Goal: Transaction & Acquisition: Obtain resource

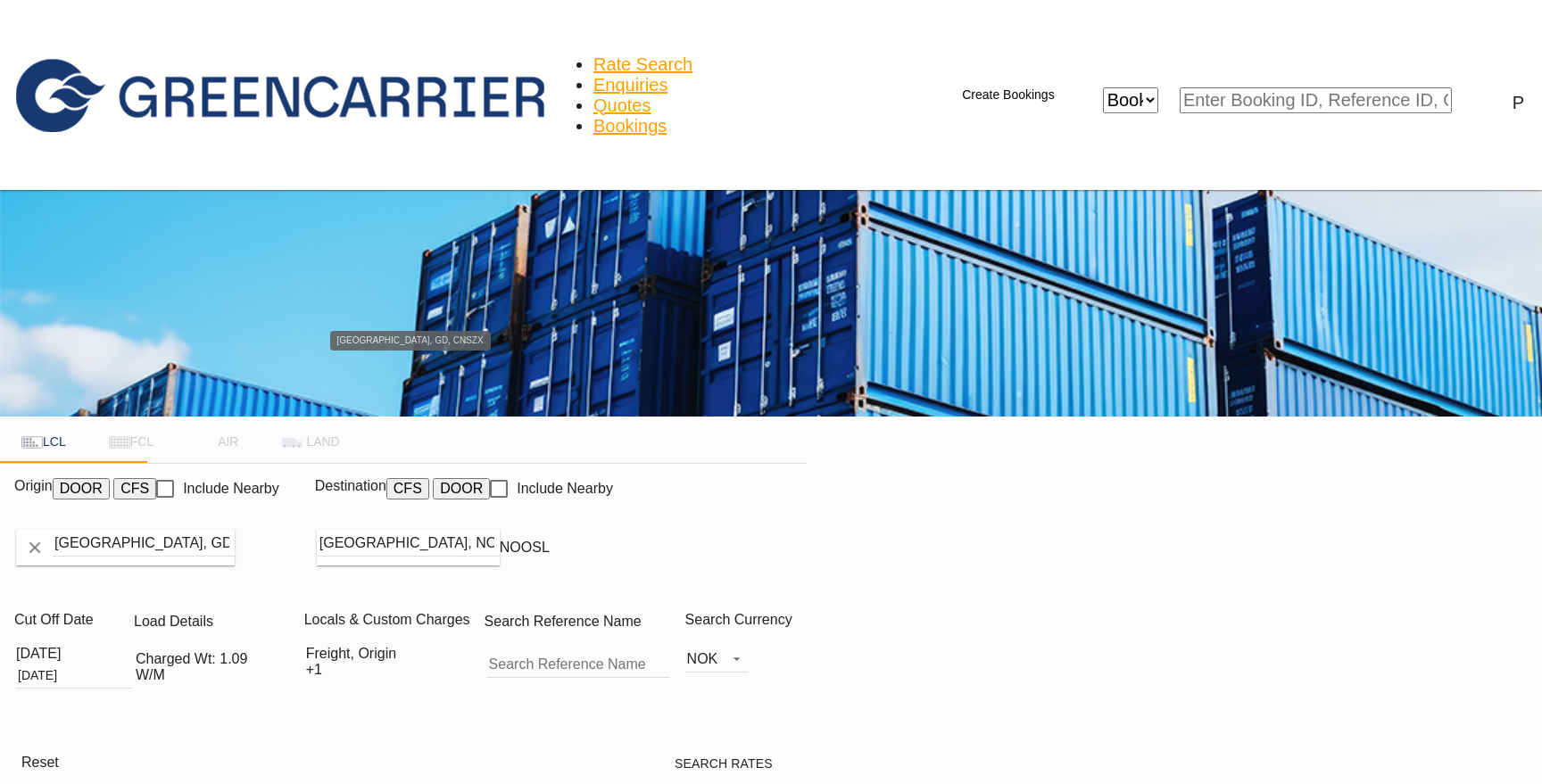
click at [235, 530] on input "[GEOGRAPHIC_DATA], GD, CNSZX" at bounding box center [144, 542] width 182 height 26
click at [235, 530] on input "Shenzhen, GD, CNSZX" at bounding box center [144, 542] width 182 height 26
paste input "Qingdao"
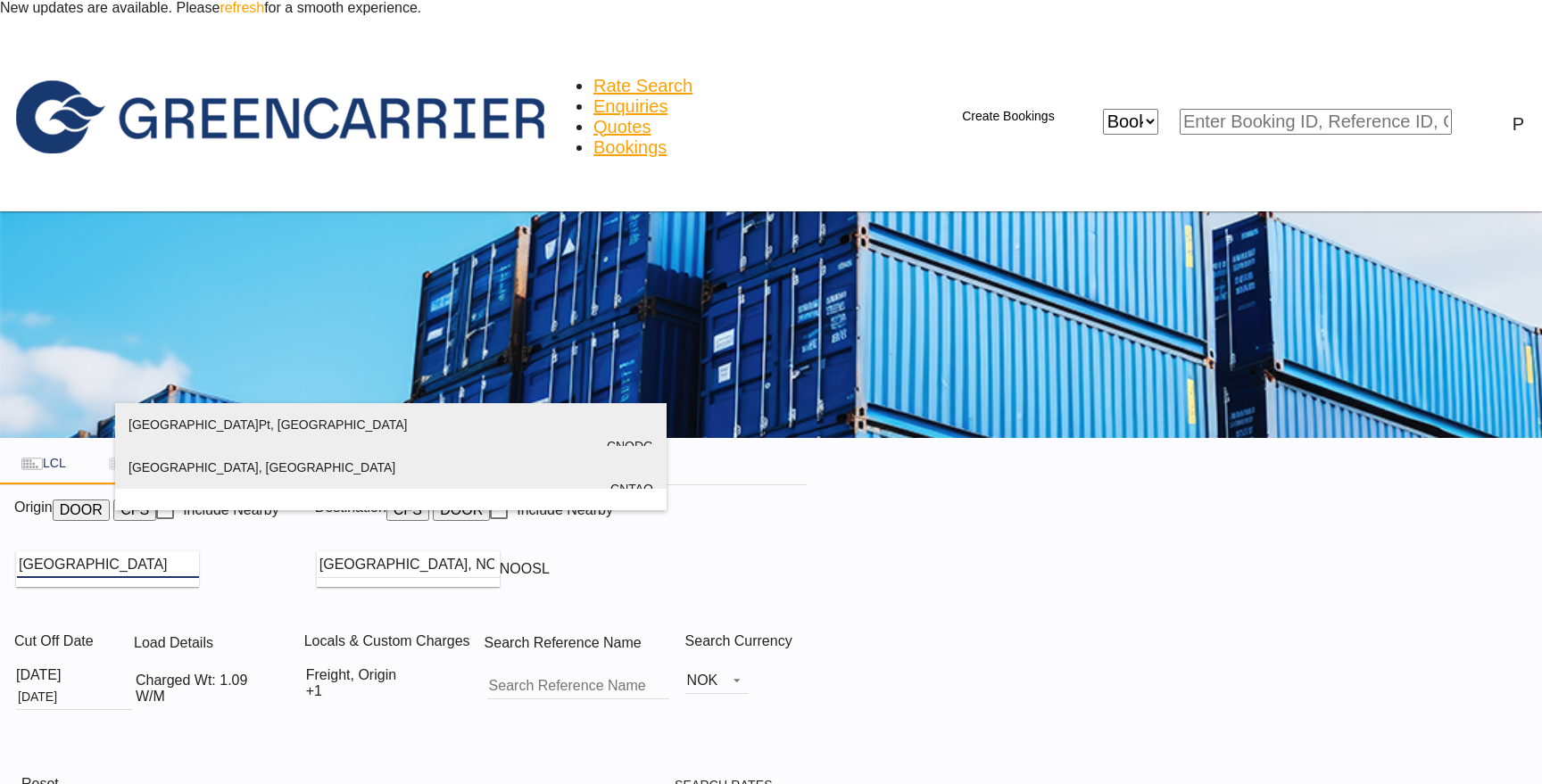
click at [287, 440] on div "Qingdao Pt, SD China CNQDG" at bounding box center [391, 445] width 525 height 85
type input "Qingdao Pt, SD, CNQDG"
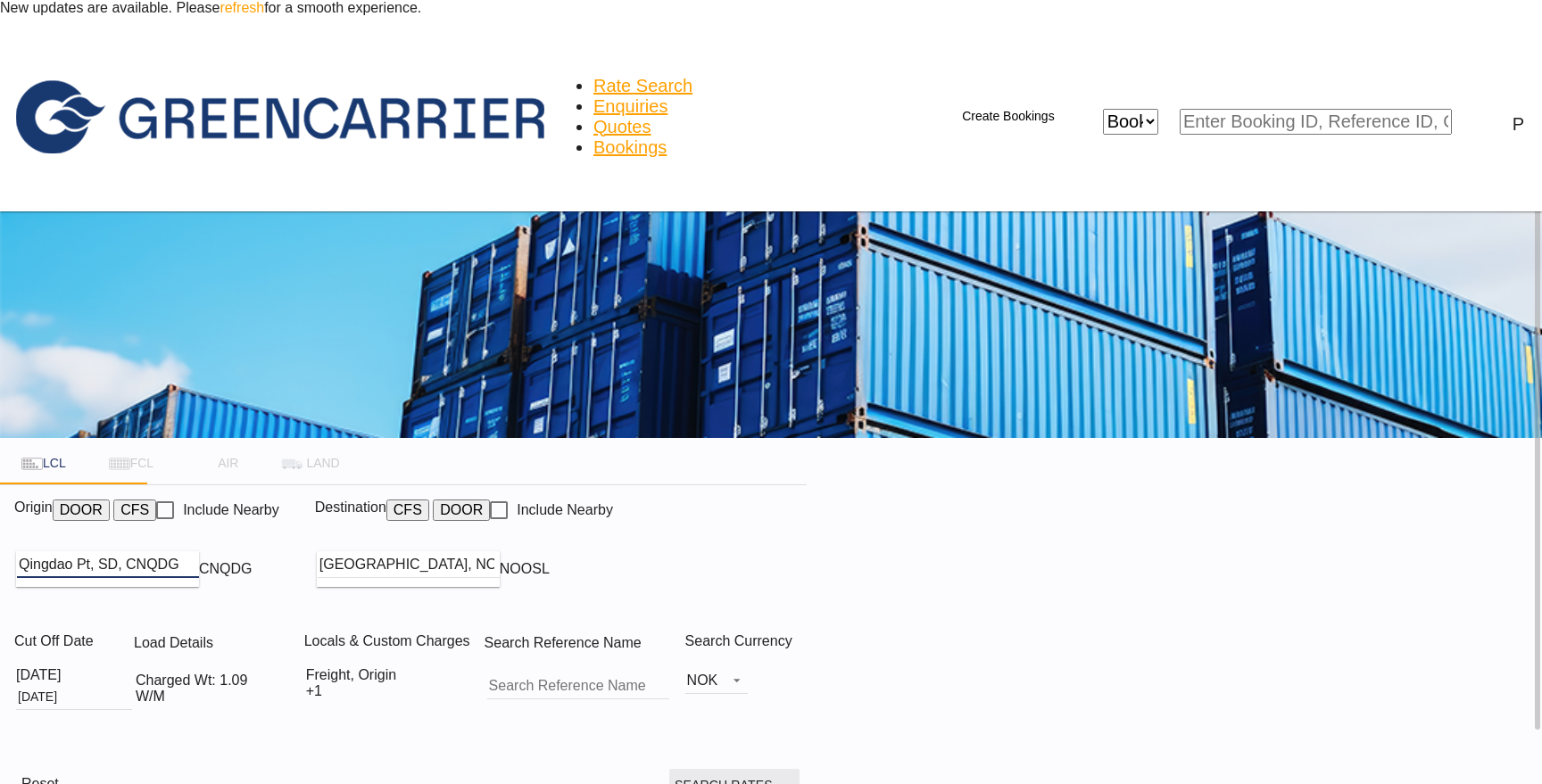
click at [794, 778] on span "Search Rates" at bounding box center [734, 785] width 119 height 15
type input "CNQDG to NOOSL / [DATE]"
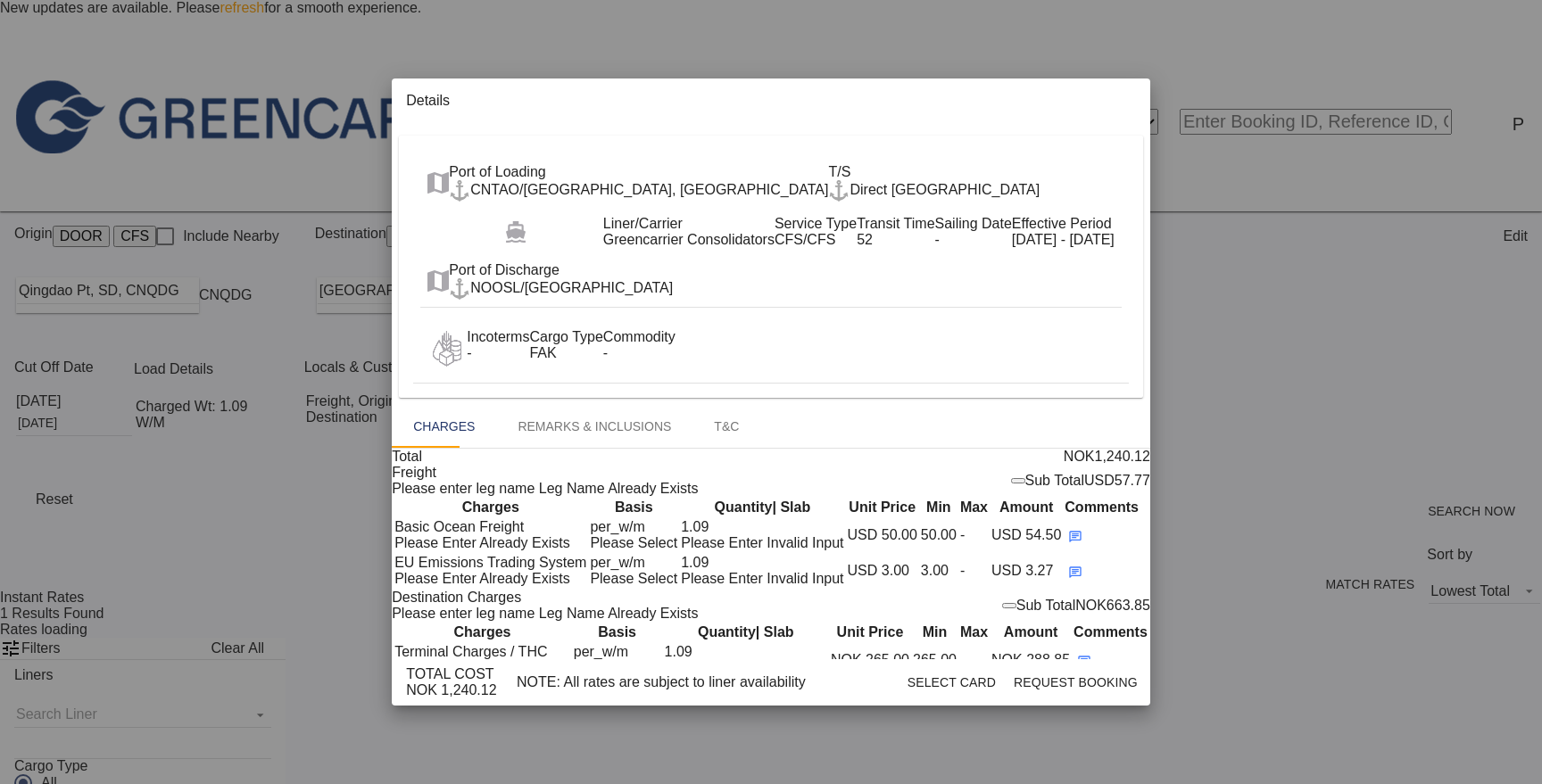
click at [1116, 93] on md-icon "icon-close fg-AAA8AD m-0 cursor" at bounding box center [1105, 104] width 22 height 22
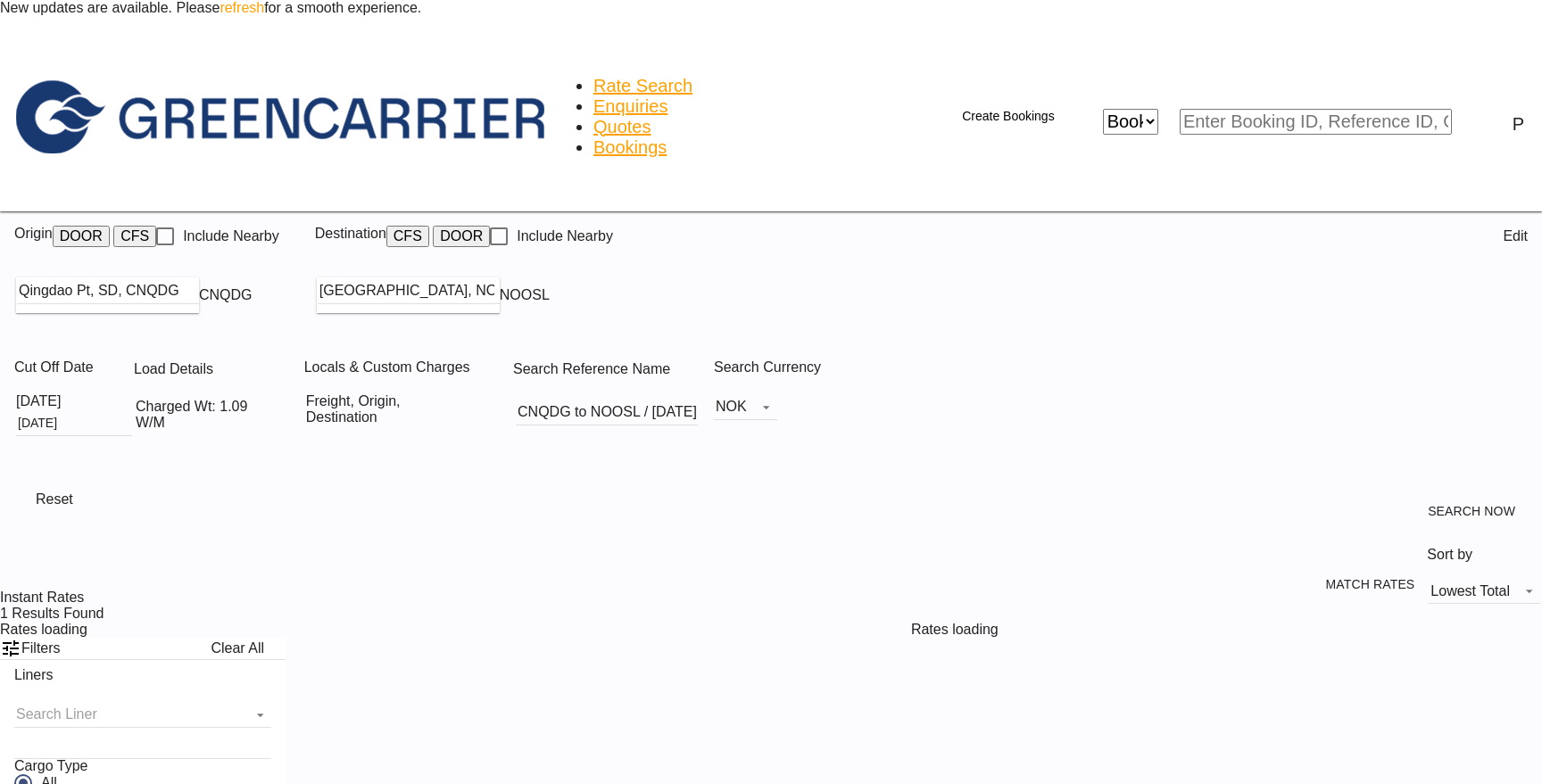
click at [264, 15] on link "refresh" at bounding box center [242, 7] width 45 height 15
